Goal: Task Accomplishment & Management: Manage account settings

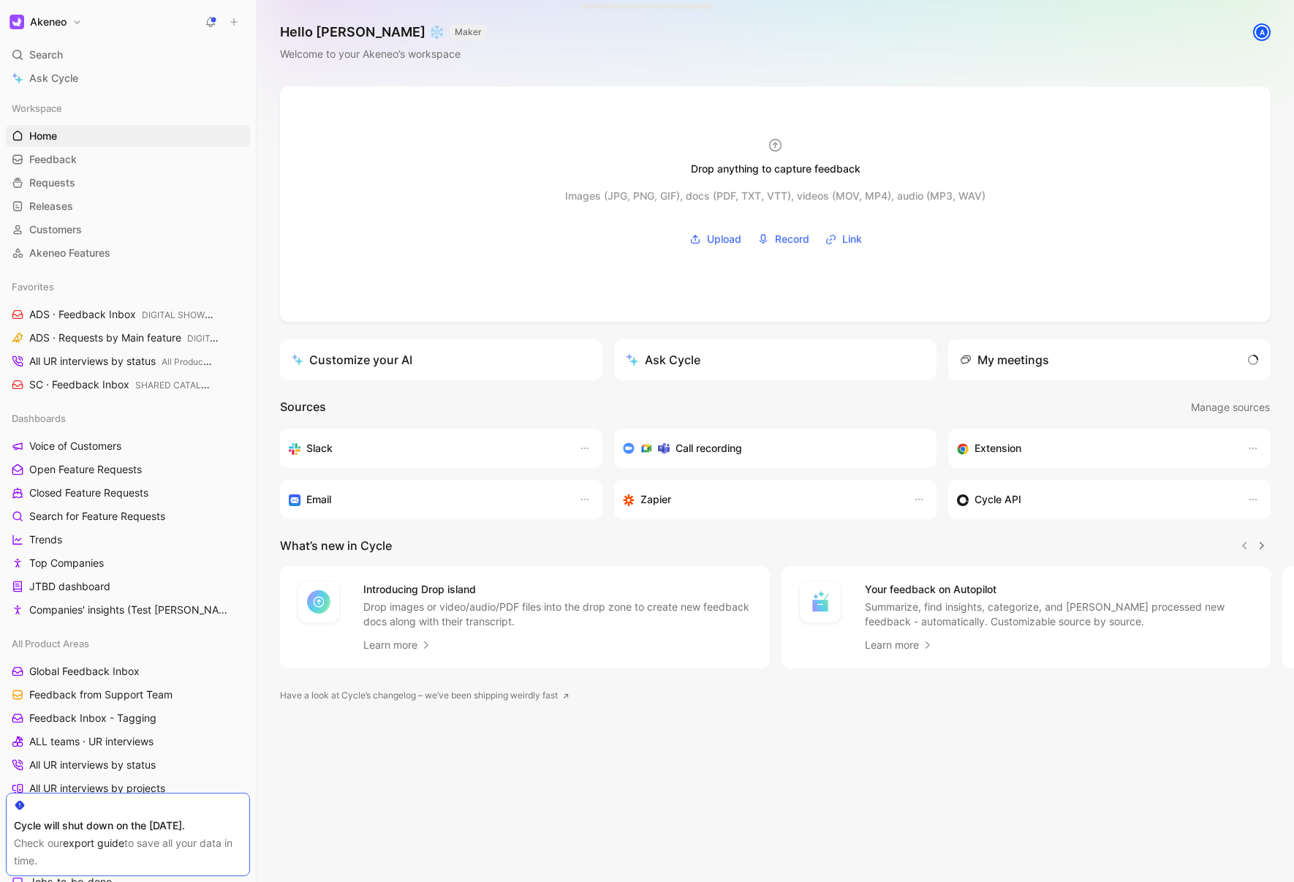
click at [76, 24] on button "Akeneo" at bounding box center [46, 22] width 80 height 20
click at [73, 96] on div "Account settings" at bounding box center [100, 94] width 180 height 23
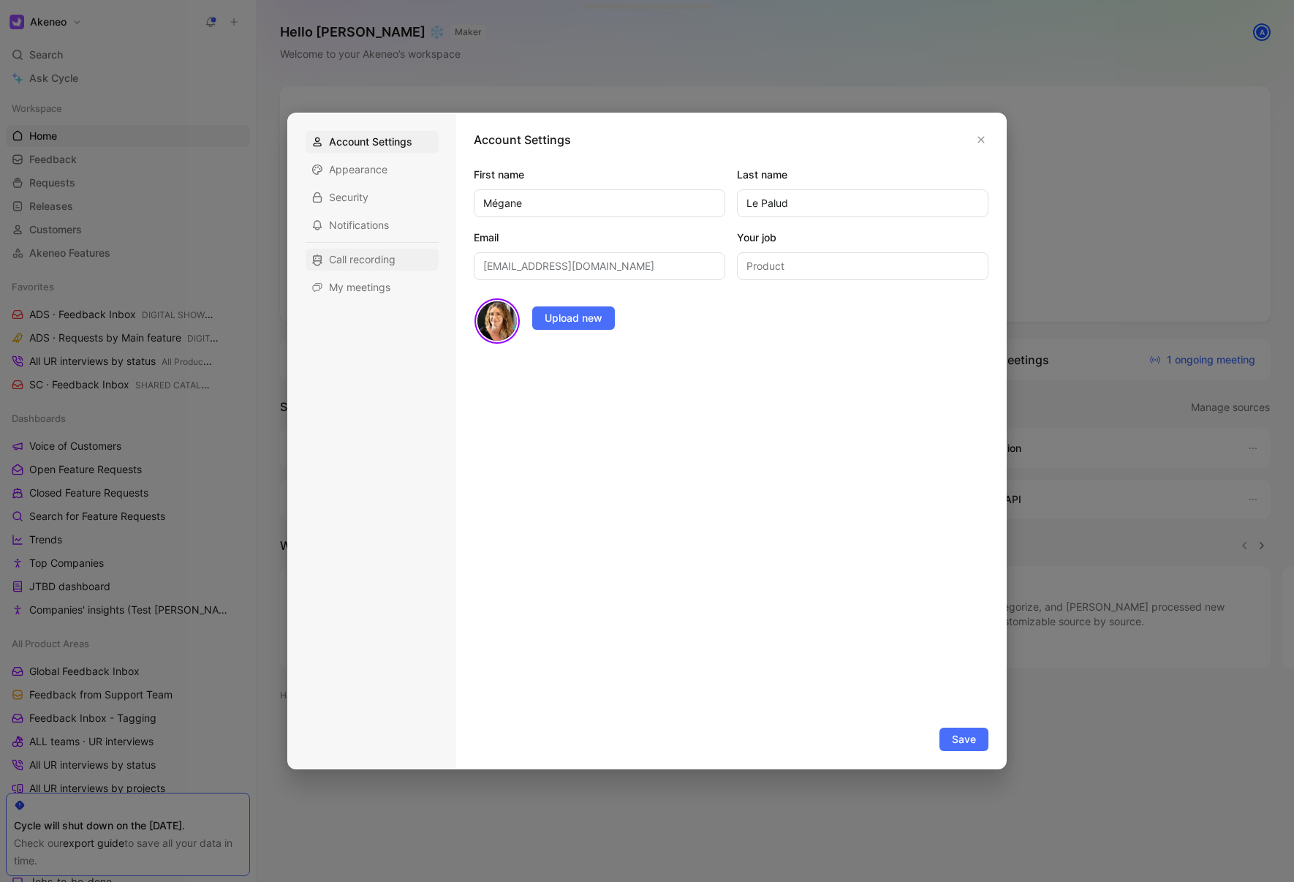
click at [382, 261] on span "Call recording" at bounding box center [362, 259] width 67 height 15
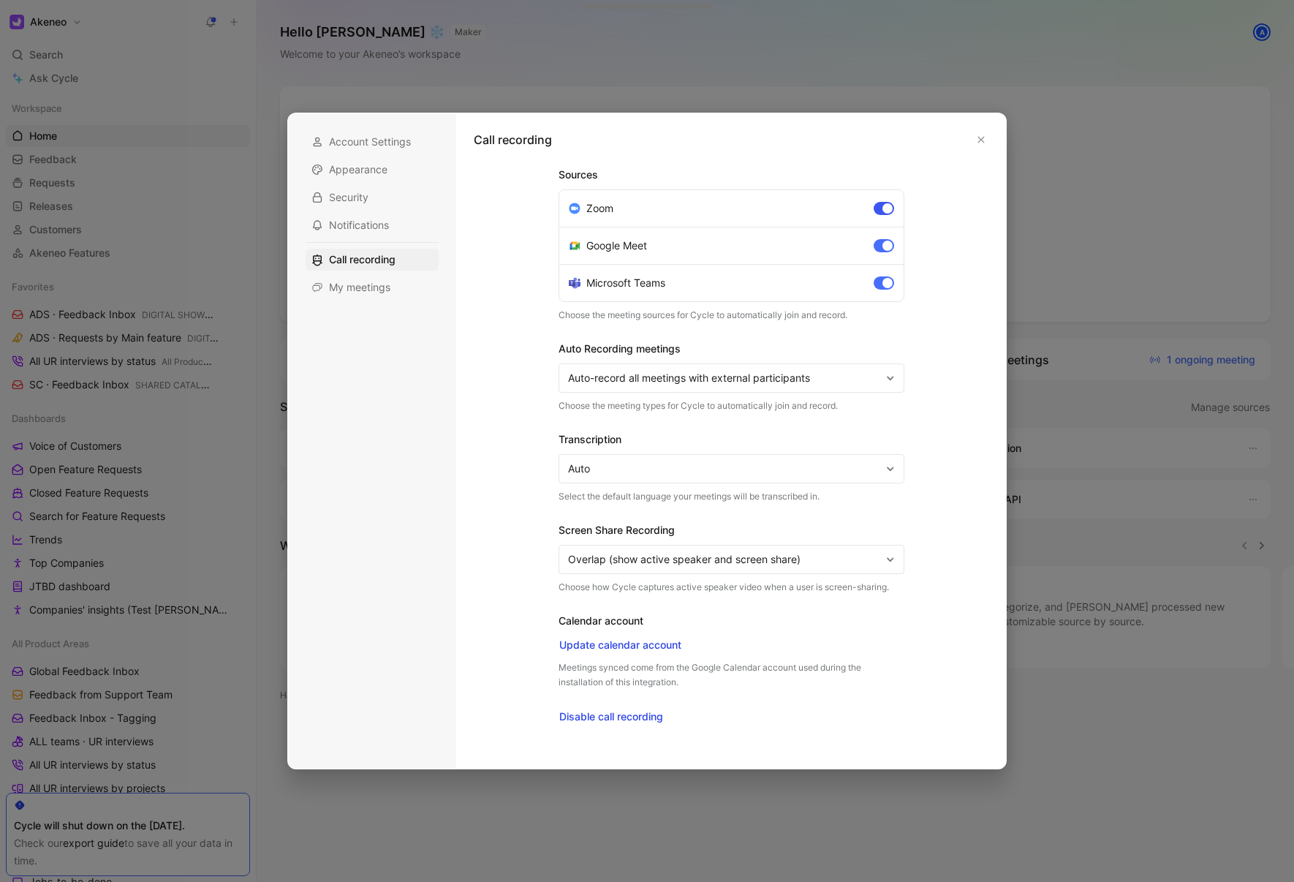
click at [886, 211] on div at bounding box center [888, 208] width 10 height 10
click at [0, 0] on input "Zoom" at bounding box center [0, 0] width 0 height 0
click at [883, 245] on div at bounding box center [888, 246] width 10 height 10
click at [0, 0] on input "Google Meet" at bounding box center [0, 0] width 0 height 0
click at [885, 281] on div at bounding box center [888, 283] width 10 height 10
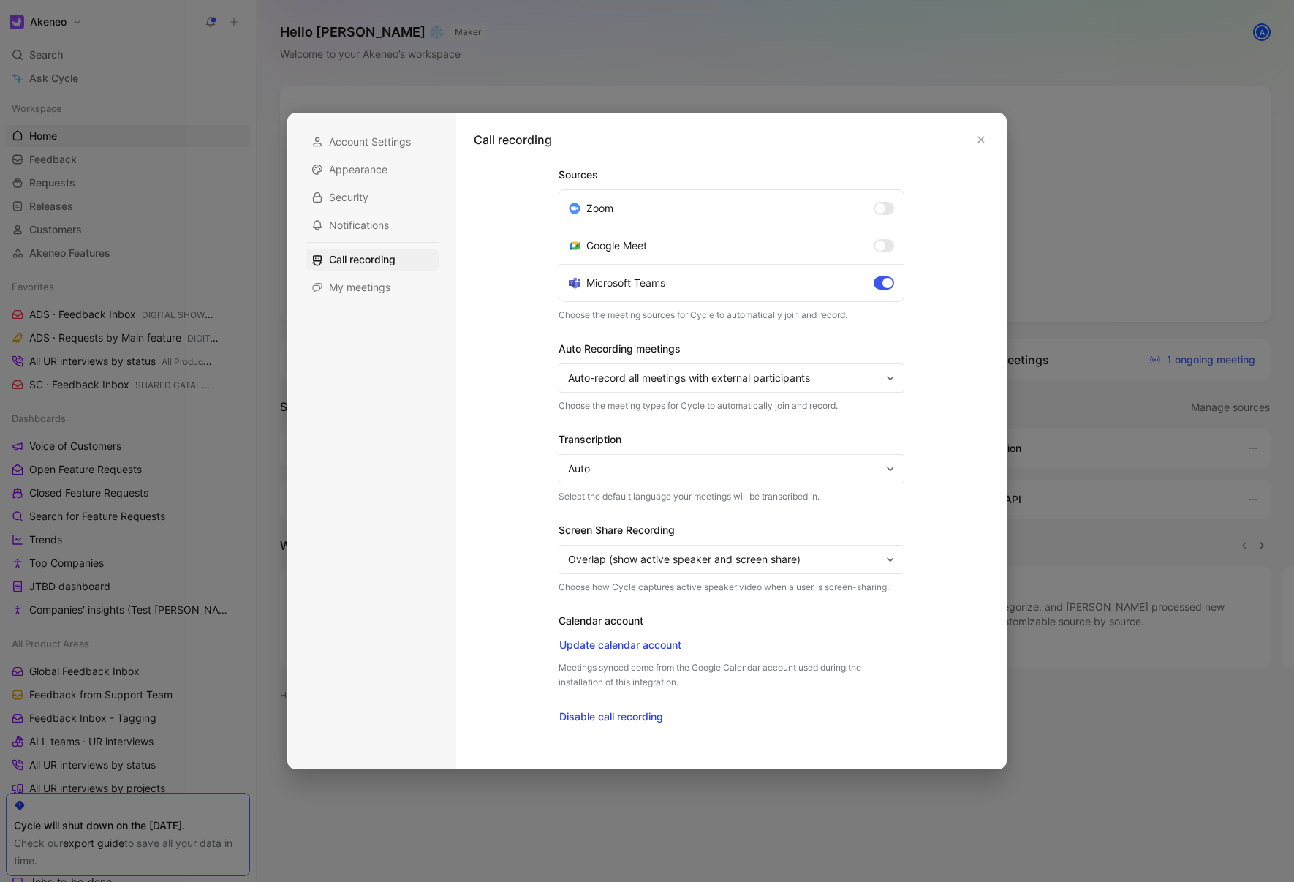
click at [0, 0] on input "Microsoft Teams" at bounding box center [0, 0] width 0 height 0
click at [693, 378] on span "Auto-record all meetings with external participants" at bounding box center [724, 378] width 313 height 18
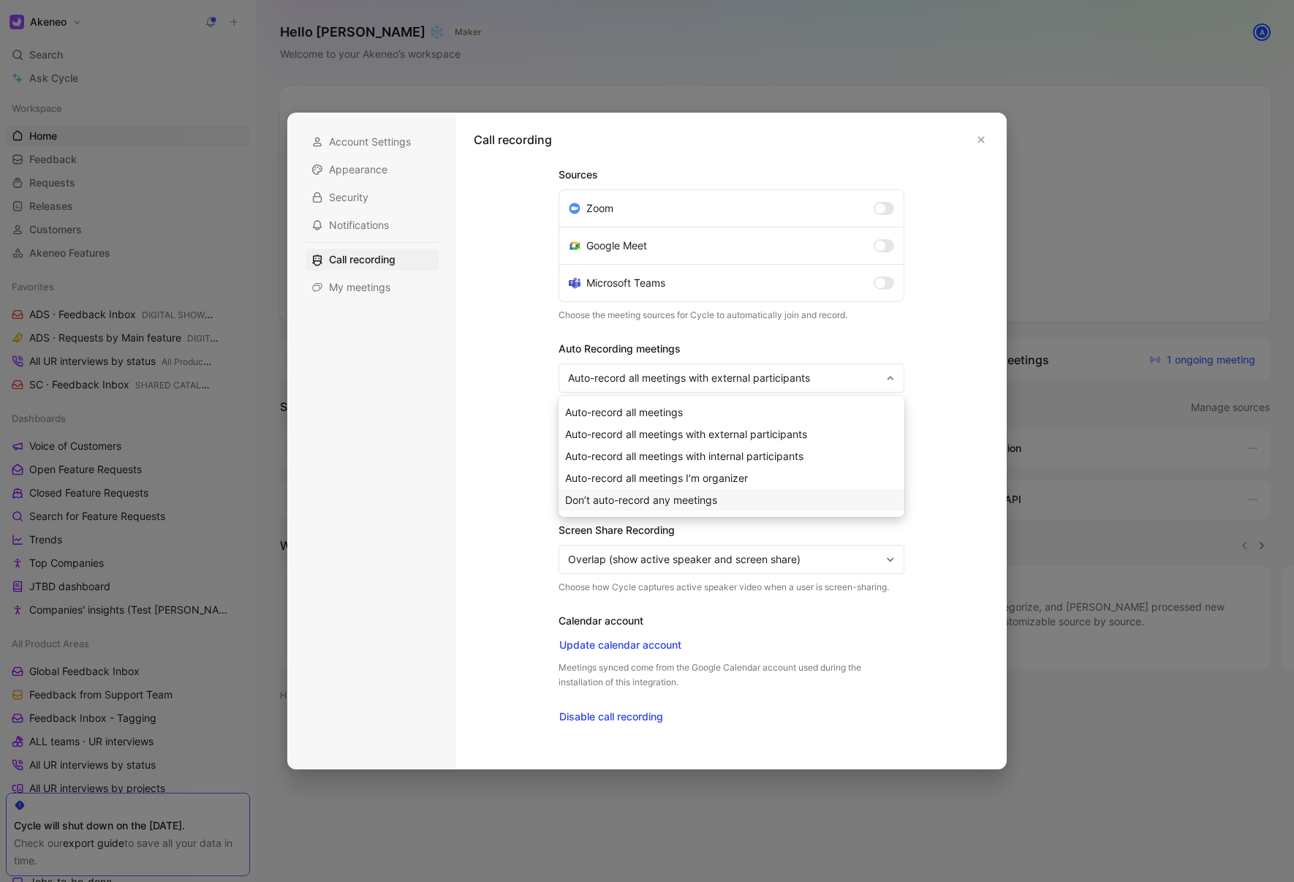
click at [646, 502] on span "Don’t auto-record any meetings" at bounding box center [641, 500] width 152 height 12
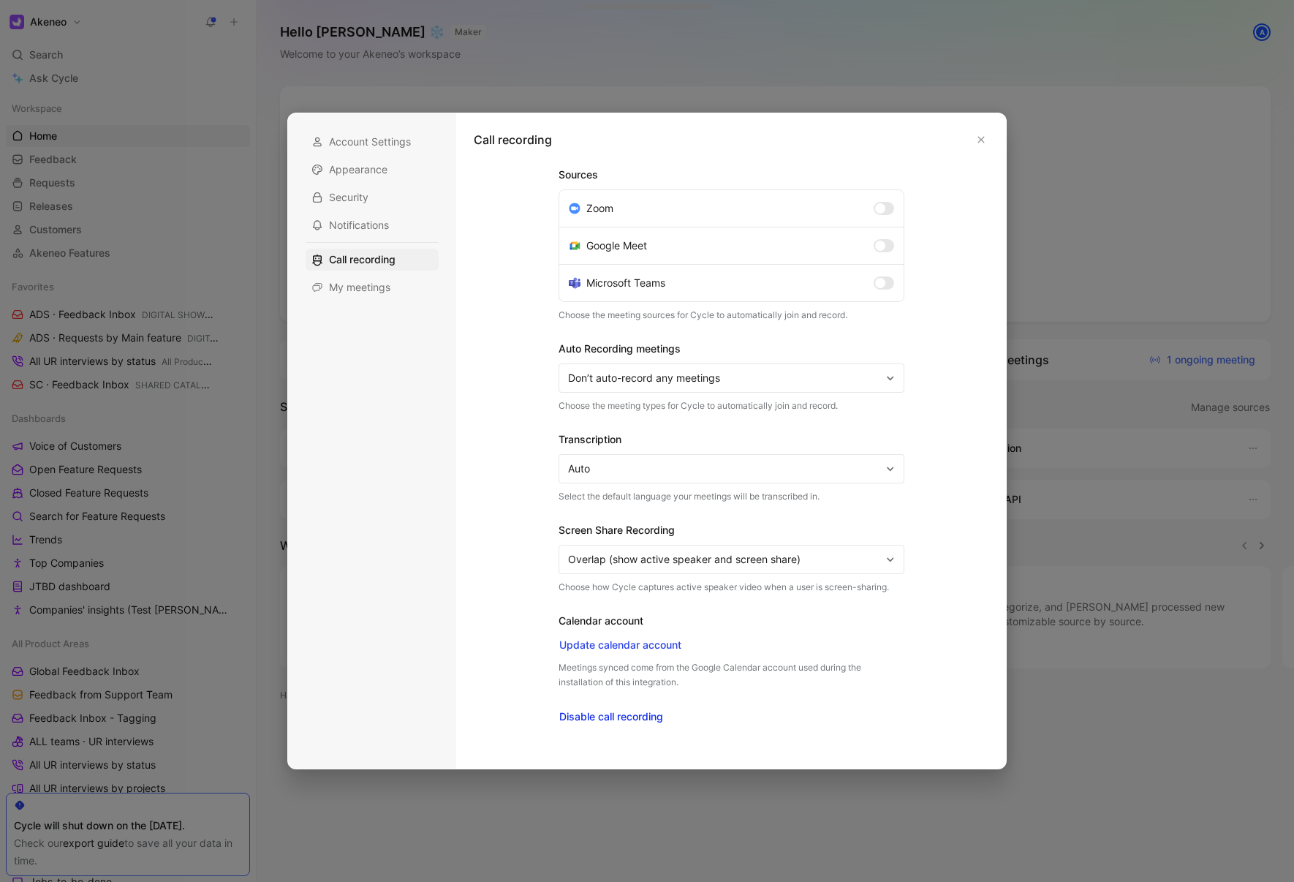
click at [632, 717] on span "Disable call recording" at bounding box center [611, 717] width 104 height 18
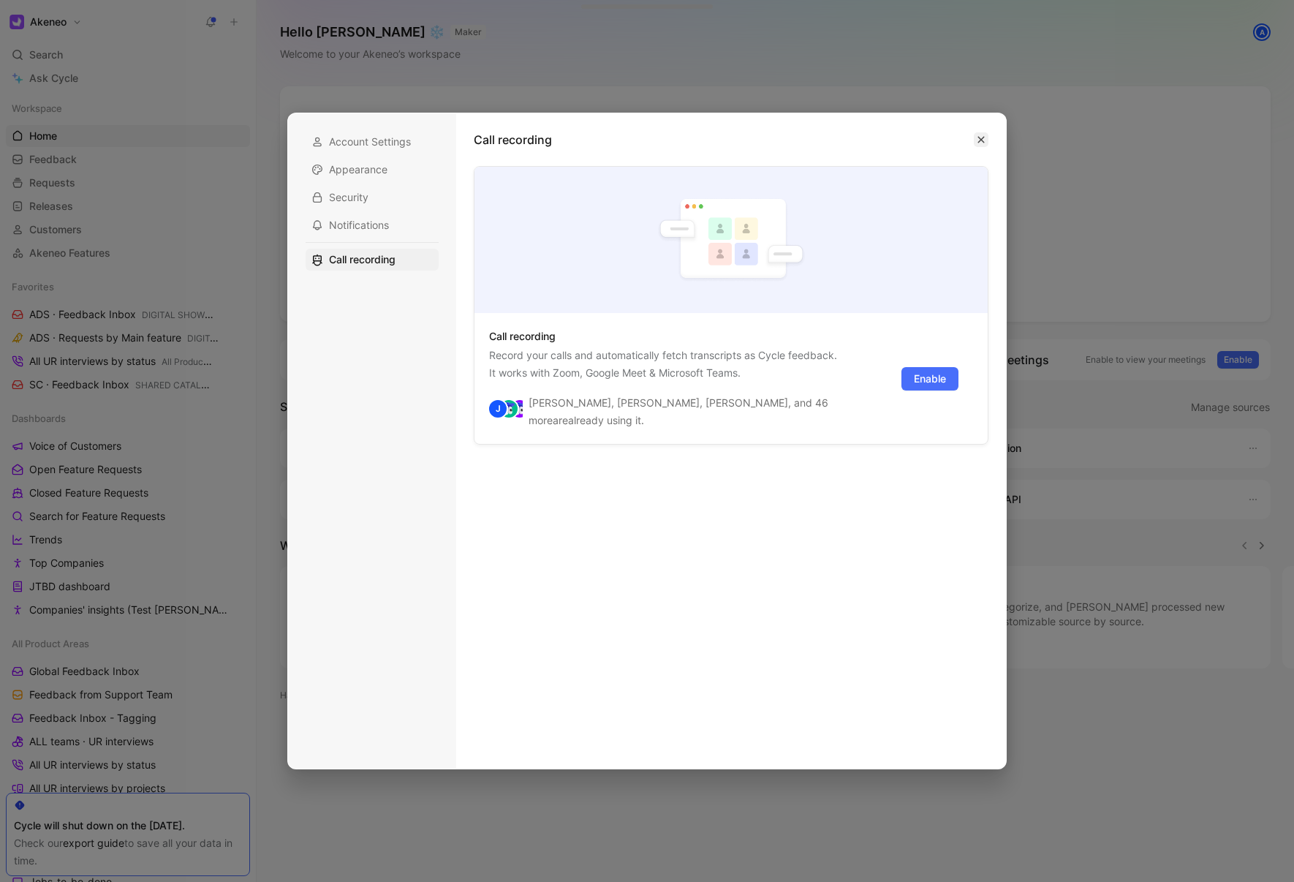
click at [980, 137] on icon "button" at bounding box center [981, 139] width 9 height 9
